Goal: Check status: Check status

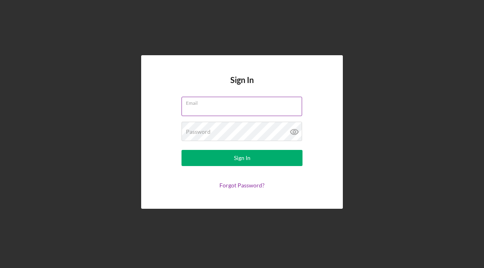
click at [224, 115] on input "Email" at bounding box center [241, 106] width 121 height 19
type input "[EMAIL_ADDRESS][DOMAIN_NAME]"
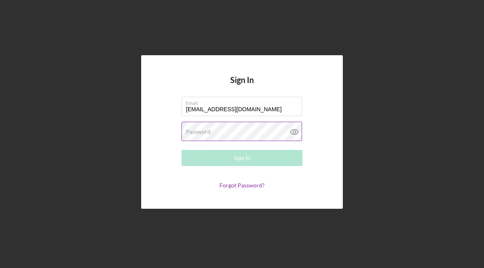
click at [207, 131] on label "Password" at bounding box center [198, 132] width 25 height 6
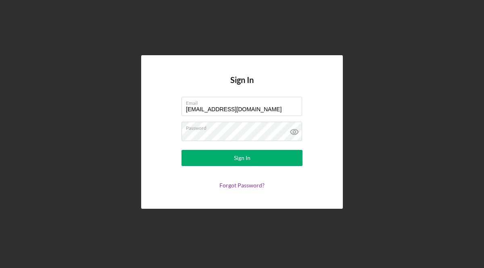
click at [283, 190] on div "Sign In Email garystevengroves@gmail.com Password Sign In Forgot Password?" at bounding box center [242, 132] width 202 height 154
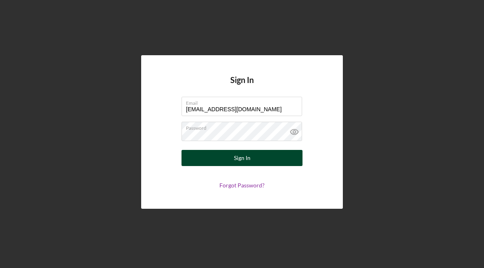
click at [257, 156] on button "Sign In" at bounding box center [241, 158] width 121 height 16
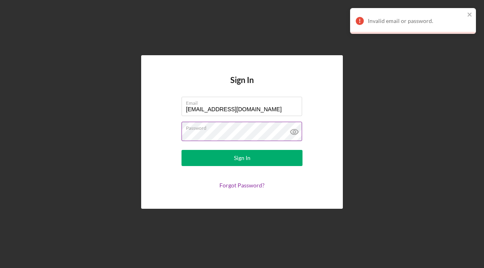
click at [213, 131] on label "Password" at bounding box center [244, 126] width 116 height 9
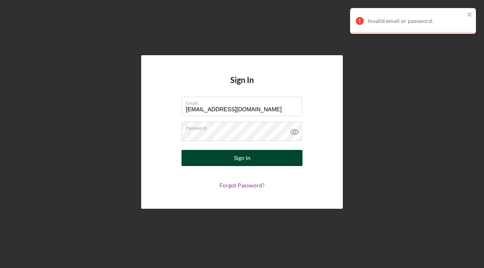
click at [201, 159] on button "Sign In" at bounding box center [241, 158] width 121 height 16
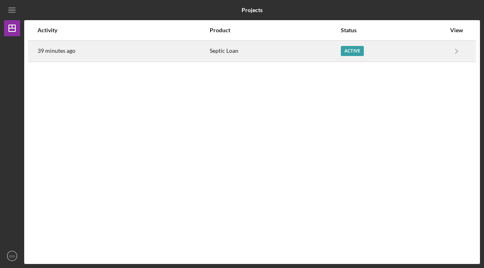
click at [357, 50] on div "Active" at bounding box center [352, 51] width 23 height 10
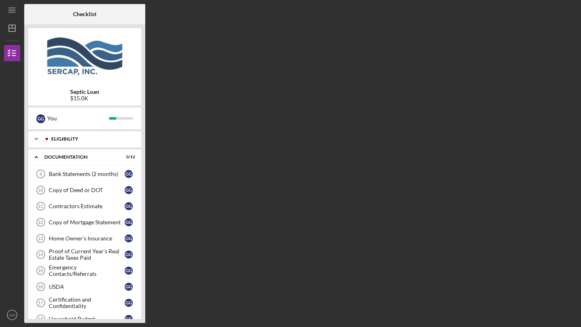
click at [72, 139] on div "Eligibility" at bounding box center [91, 139] width 80 height 5
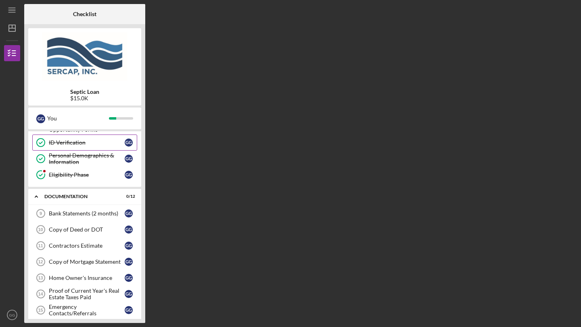
scroll to position [118, 0]
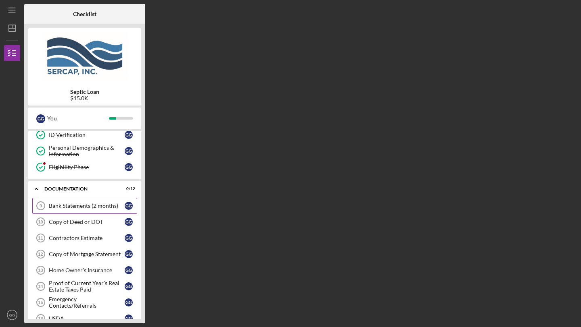
click at [71, 206] on div "Bank Statements (2 months)" at bounding box center [87, 206] width 76 height 6
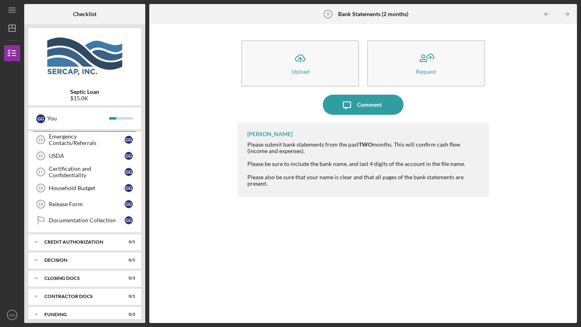
scroll to position [289, 0]
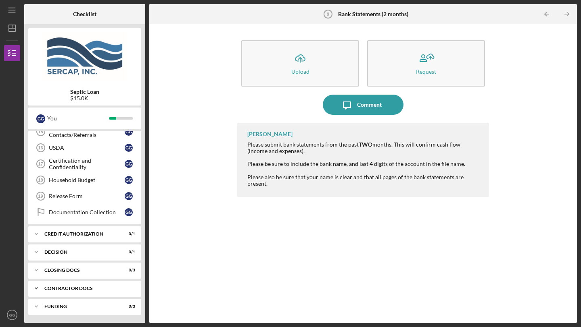
click at [66, 268] on div "Contractor Docs" at bounding box center [87, 288] width 87 height 5
click at [68, 268] on div "Contractor Docs" at bounding box center [87, 288] width 87 height 5
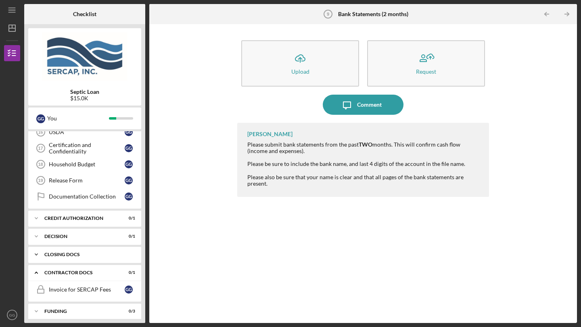
scroll to position [304, 0]
click at [65, 254] on div "CLOSING DOCS" at bounding box center [87, 254] width 87 height 5
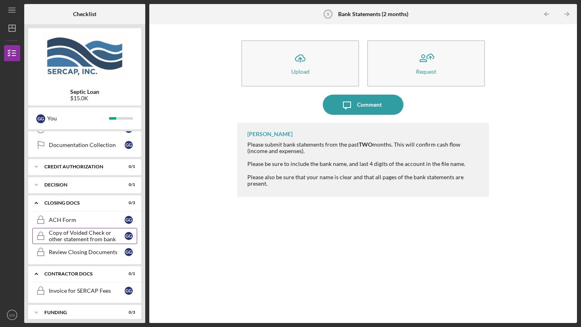
scroll to position [362, 0]
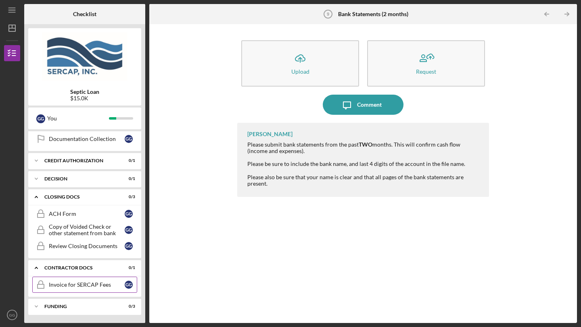
click at [79, 268] on div "Invoice for SERCAP Fees" at bounding box center [87, 285] width 76 height 6
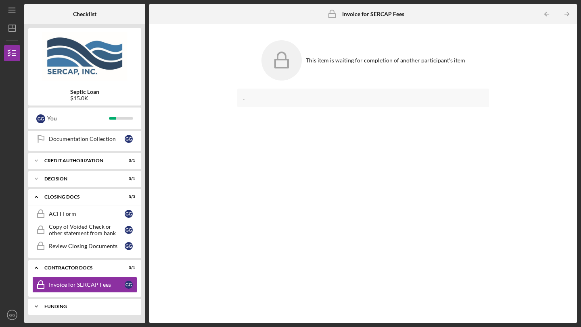
click at [60, 268] on div "Funding" at bounding box center [87, 306] width 87 height 5
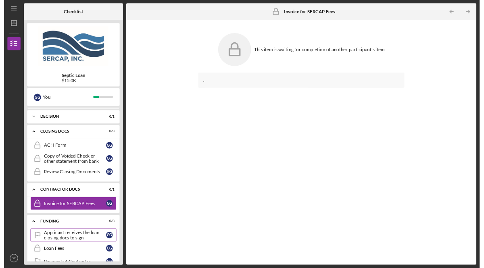
scroll to position [415, 0]
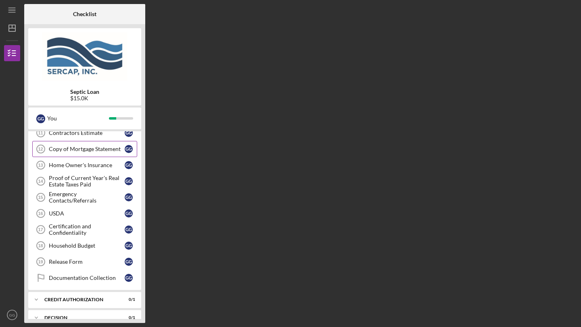
scroll to position [81, 0]
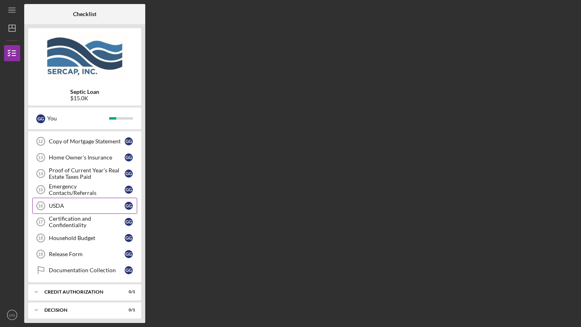
click at [105, 208] on div "USDA" at bounding box center [87, 206] width 76 height 6
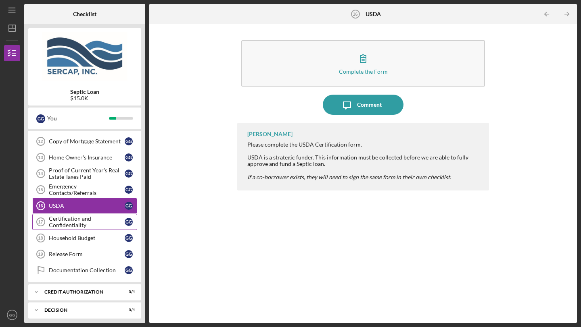
click at [90, 220] on div "Certification and Confidentiality" at bounding box center [87, 222] width 76 height 13
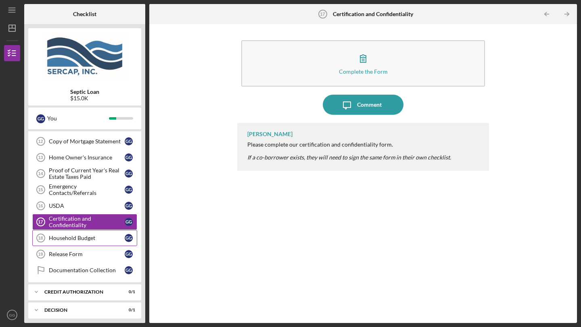
click at [77, 237] on div "Household Budget" at bounding box center [87, 238] width 76 height 6
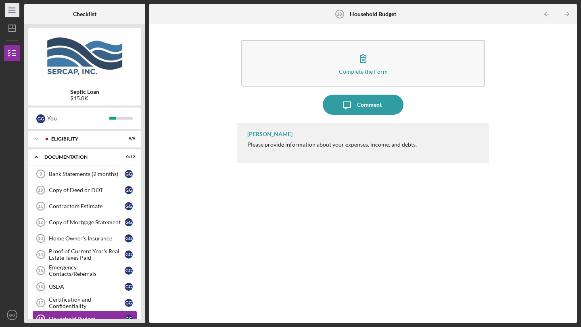
click at [13, 10] on line "button" at bounding box center [11, 10] width 6 height 0
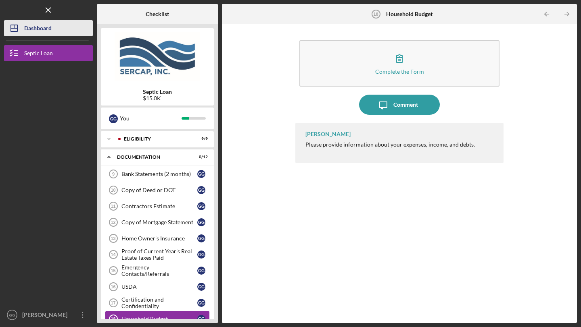
click at [23, 29] on icon "Icon/Dashboard" at bounding box center [14, 28] width 20 height 20
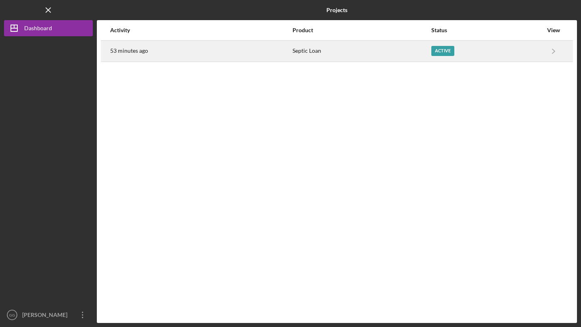
click at [448, 52] on div "Active" at bounding box center [442, 51] width 23 height 10
